Goal: Navigation & Orientation: Go to known website

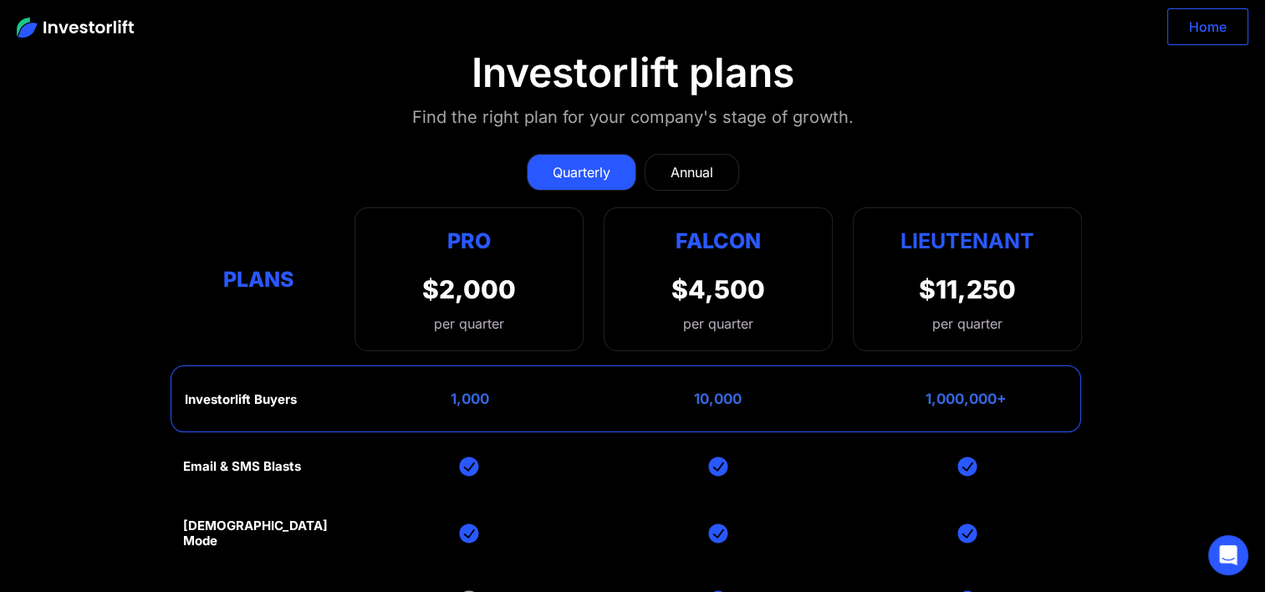
drag, startPoint x: 1249, startPoint y: 23, endPoint x: 1227, endPoint y: 23, distance: 21.7
click at [1227, 23] on div "Home" at bounding box center [632, 26] width 1265 height 53
click at [1227, 23] on link "Home" at bounding box center [1207, 26] width 81 height 37
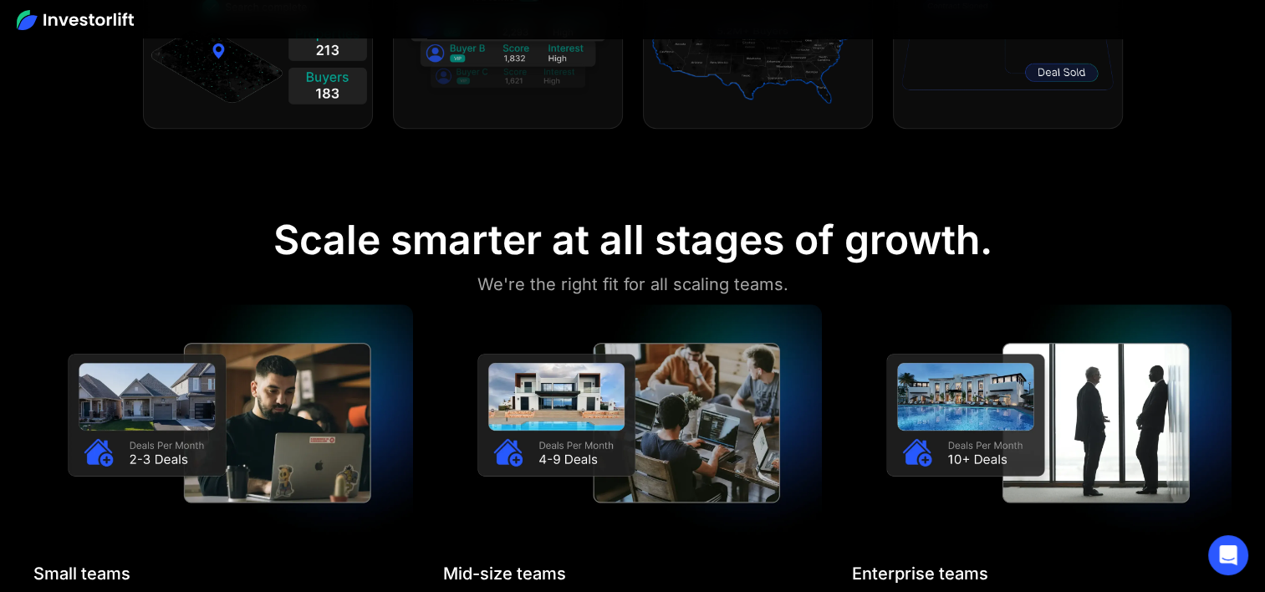
scroll to position [1137, 0]
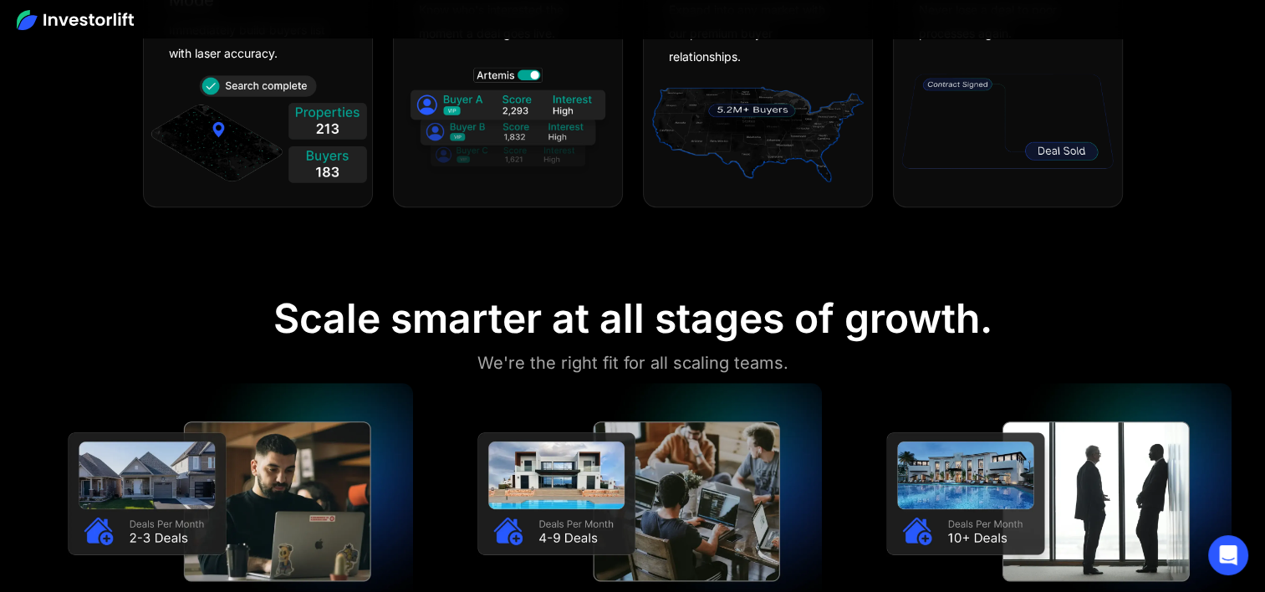
click at [91, 20] on img at bounding box center [75, 20] width 117 height 20
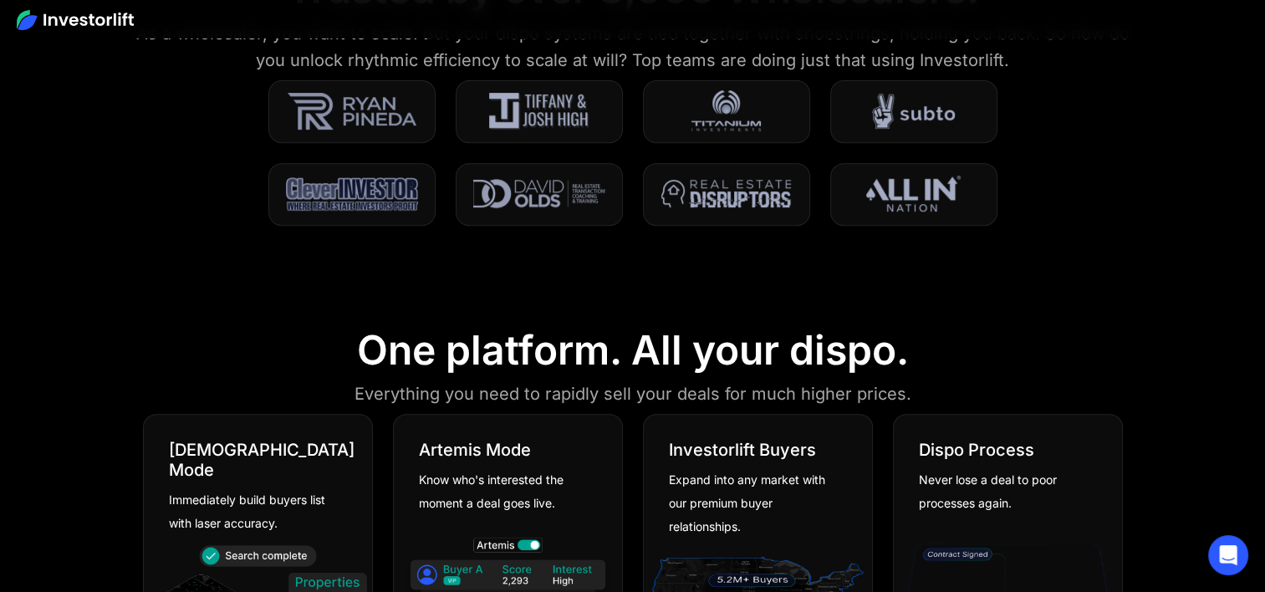
scroll to position [679, 0]
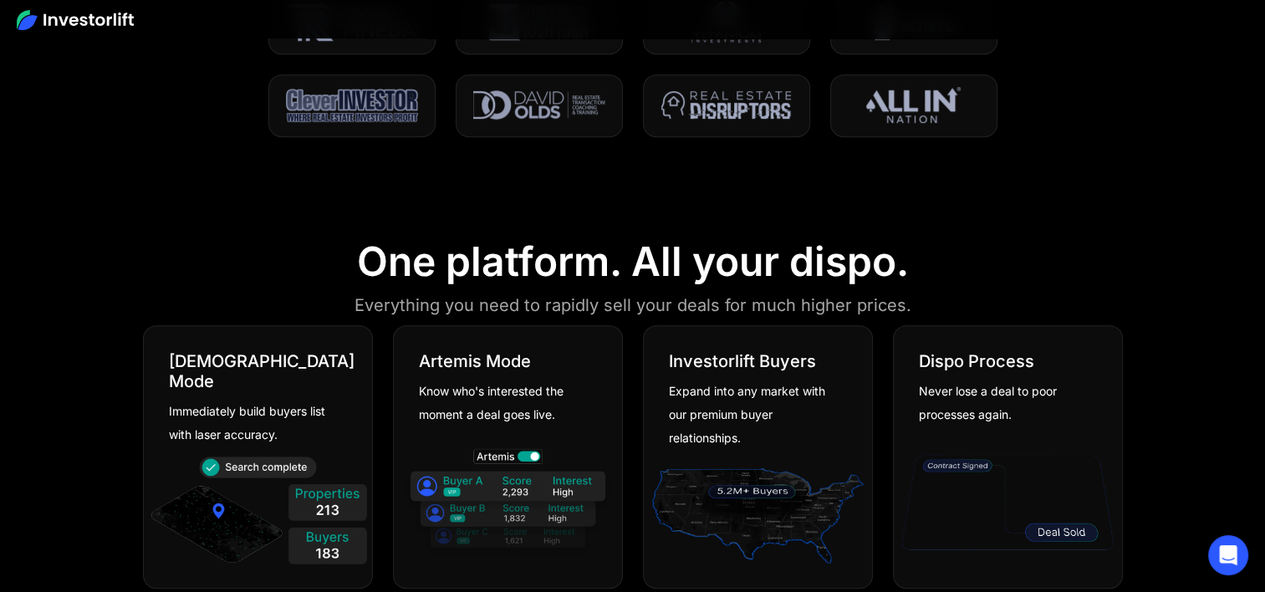
scroll to position [992, 0]
